Goal: Task Accomplishment & Management: Manage account settings

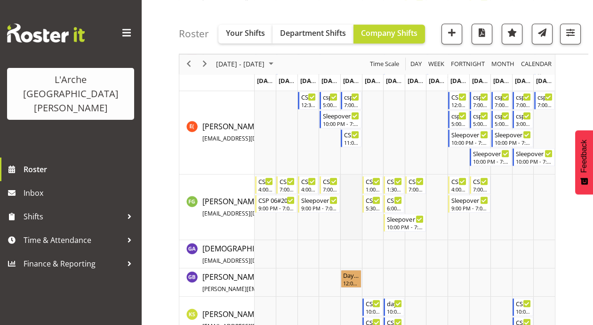
scroll to position [1252, 0]
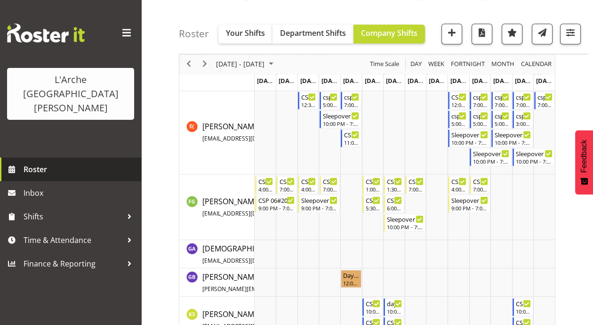
click at [30, 162] on span "Roster" at bounding box center [80, 169] width 113 height 14
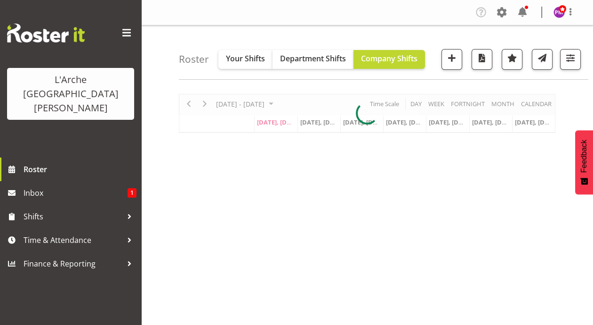
click at [436, 104] on div at bounding box center [367, 113] width 377 height 39
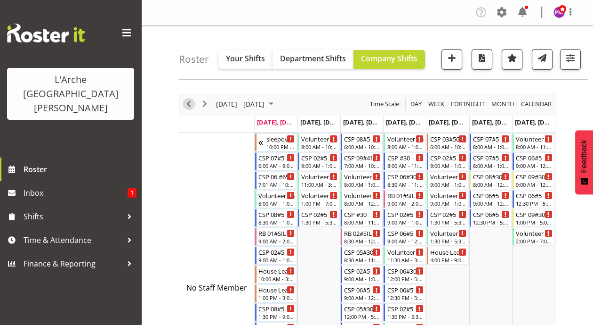
click at [185, 100] on span "Previous" at bounding box center [188, 104] width 11 height 12
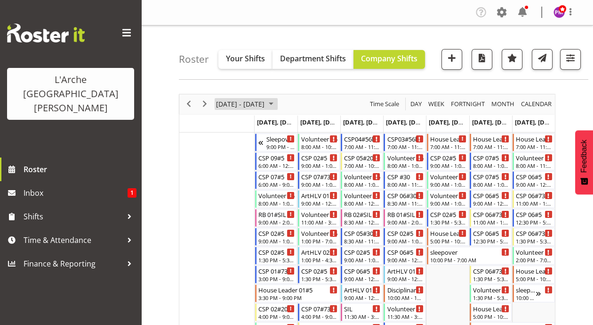
click at [277, 101] on span "August 2025" at bounding box center [271, 104] width 11 height 12
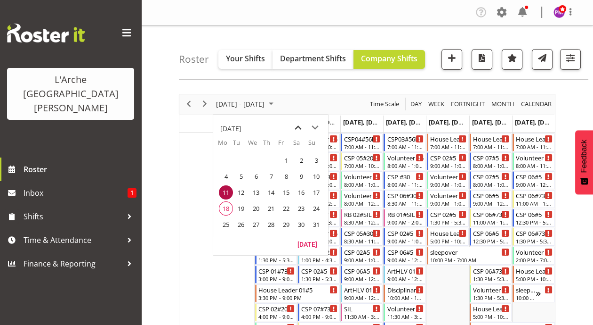
click at [300, 129] on span "previous month" at bounding box center [298, 127] width 16 height 17
click at [219, 223] on span "28" at bounding box center [226, 224] width 14 height 14
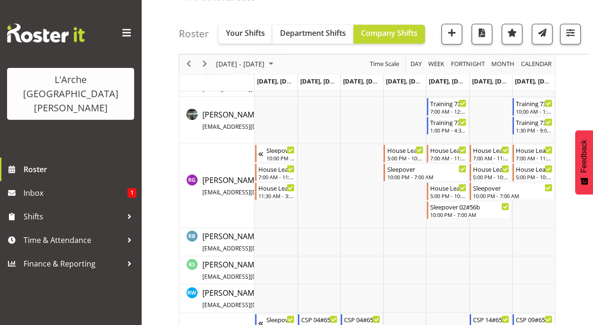
scroll to position [2556, 0]
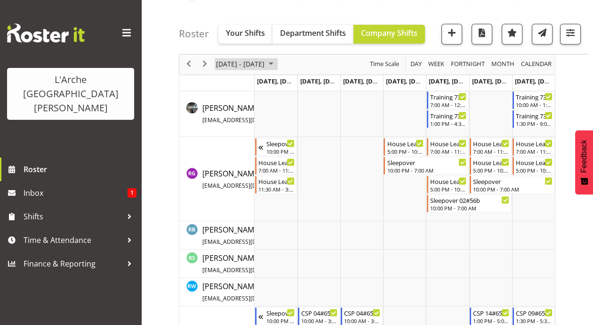
click at [277, 65] on span "July 2025" at bounding box center [271, 64] width 11 height 12
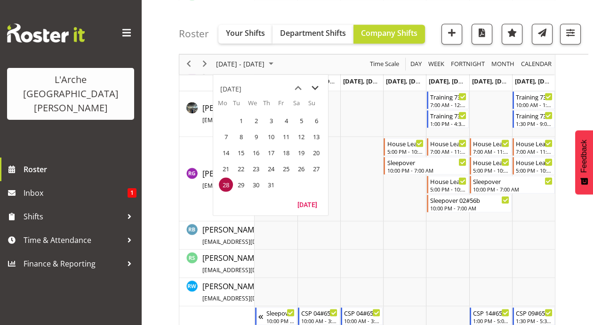
click at [319, 88] on span "next month" at bounding box center [315, 87] width 16 height 17
click at [227, 151] on span "11" at bounding box center [226, 152] width 14 height 14
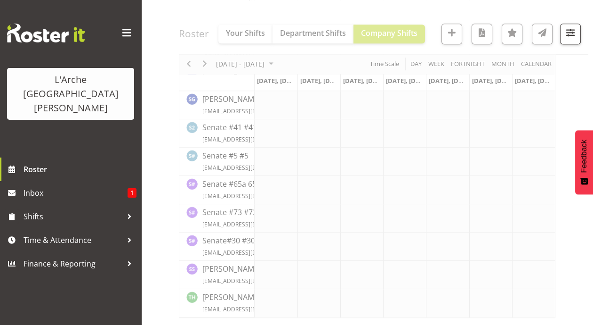
scroll to position [1284, 0]
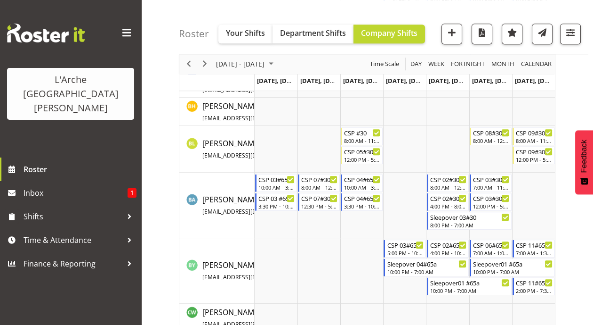
scroll to position [691, 0]
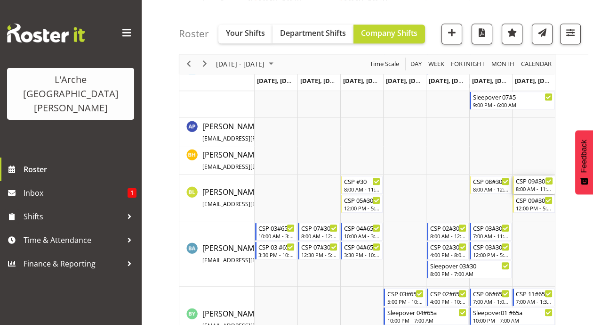
click at [527, 190] on div "8:00 AM - 11:30 AM" at bounding box center [534, 189] width 37 height 8
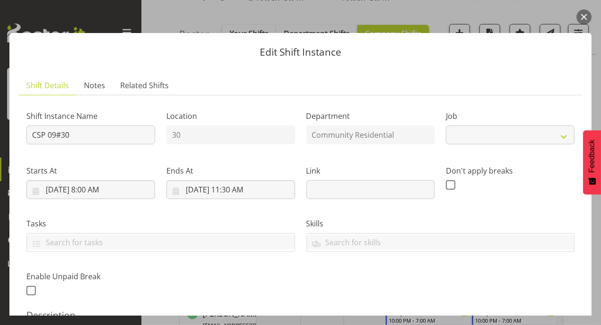
select select "3"
click at [584, 10] on button "button" at bounding box center [583, 16] width 15 height 15
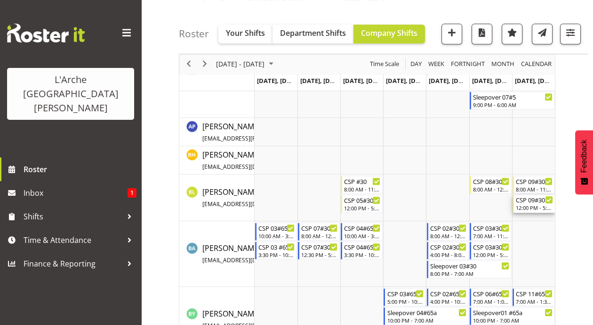
click at [534, 204] on div "12:00 PM - 5:00 PM" at bounding box center [534, 207] width 37 height 8
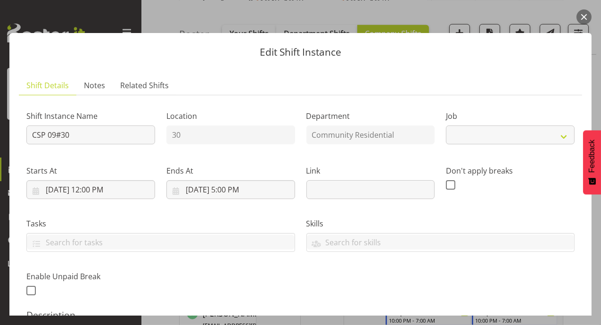
select select "3"
click at [582, 13] on button "button" at bounding box center [583, 16] width 15 height 15
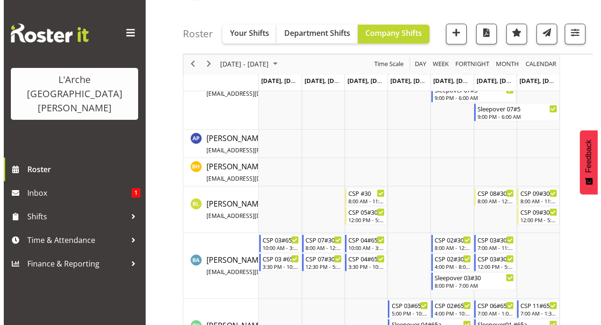
scroll to position [677, 0]
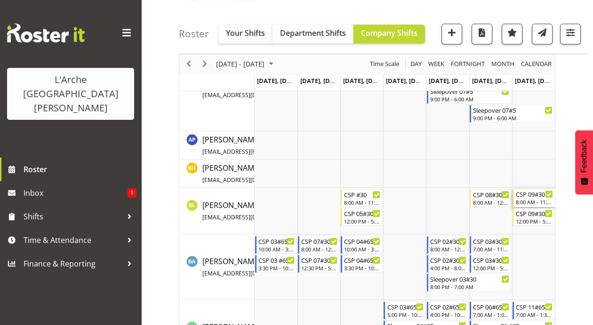
click at [539, 196] on div "CSP 09#30 8:00 AM - 11:30 AM" at bounding box center [534, 198] width 37 height 18
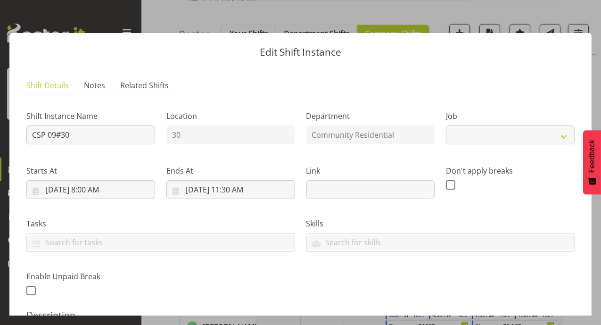
select select "3"
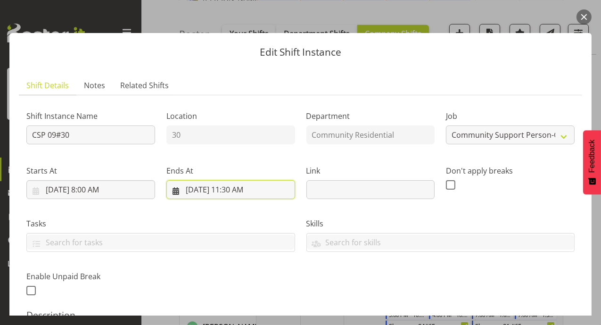
click at [235, 187] on input "[DATE] 11:30 AM" at bounding box center [230, 189] width 129 height 19
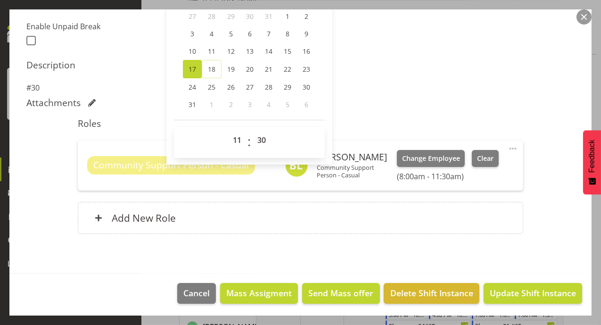
scroll to position [250, 0]
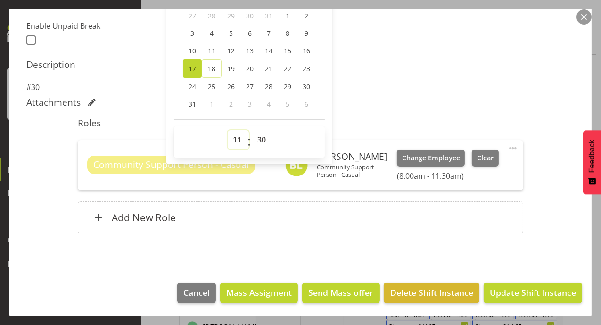
click at [236, 141] on select "00 01 02 03 04 05 06 07 08 09 10 11 12 13 14 15 16 17 18 19 20 21 22 23" at bounding box center [238, 139] width 21 height 19
select select "12"
click at [228, 130] on select "00 01 02 03 04 05 06 07 08 09 10 11 12 13 14 15 16 17 18 19 20 21 22 23" at bounding box center [238, 139] width 21 height 19
type input "[DATE] 12:30 PM"
click at [254, 137] on select "00 01 02 03 04 05 06 07 08 09 10 11 12 13 14 15 16 17 18 19 20 21 22 23 24 25 2…" at bounding box center [262, 139] width 21 height 19
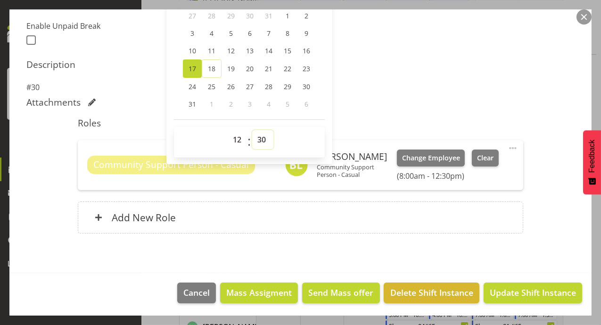
click at [259, 141] on select "00 01 02 03 04 05 06 07 08 09 10 11 12 13 14 15 16 17 18 19 20 21 22 23 24 25 2…" at bounding box center [262, 139] width 21 height 19
select select "0"
click at [252, 130] on select "00 01 02 03 04 05 06 07 08 09 10 11 12 13 14 15 16 17 18 19 20 21 22 23 24 25 2…" at bounding box center [262, 139] width 21 height 19
type input "[DATE] 12:00 PM"
click at [517, 294] on span "Update Shift Instance" at bounding box center [532, 292] width 86 height 12
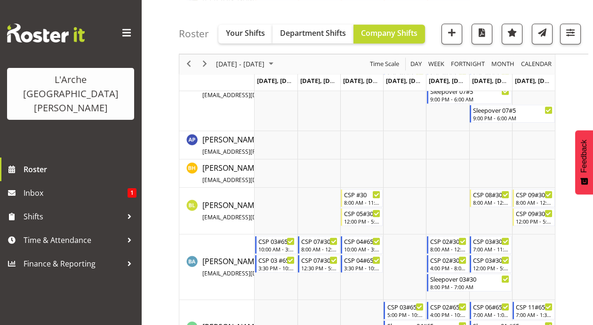
scroll to position [1538, 0]
